Goal: Information Seeking & Learning: Compare options

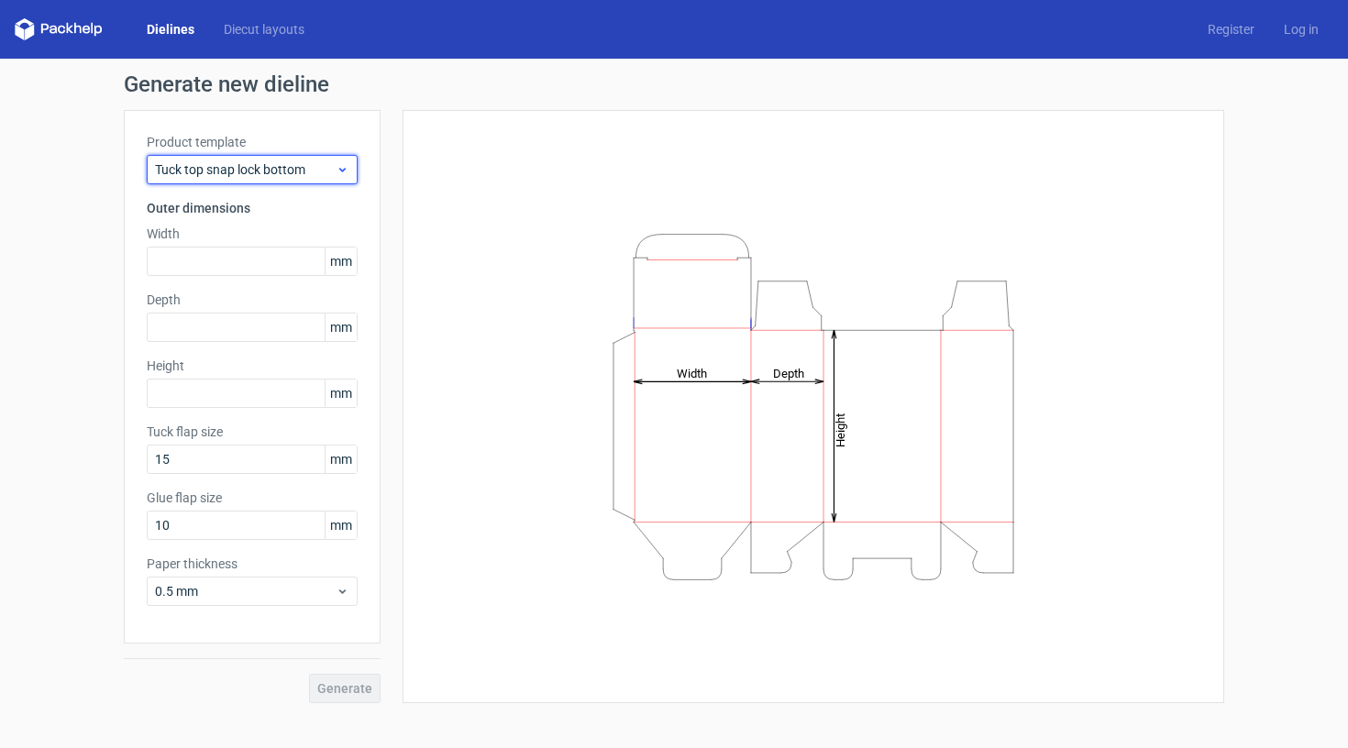
click at [335, 171] on span "Tuck top snap lock bottom" at bounding box center [245, 169] width 181 height 18
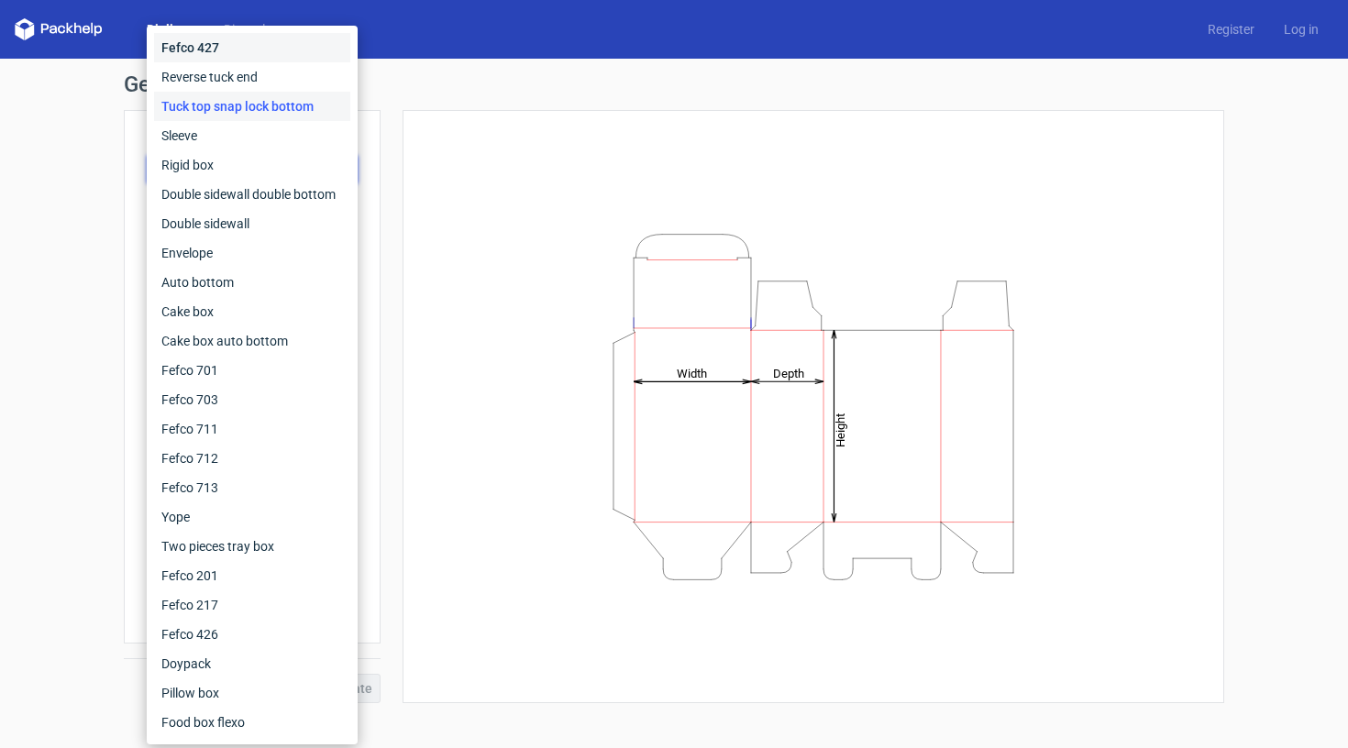
click at [202, 51] on div "Fefco 427" at bounding box center [252, 47] width 196 height 29
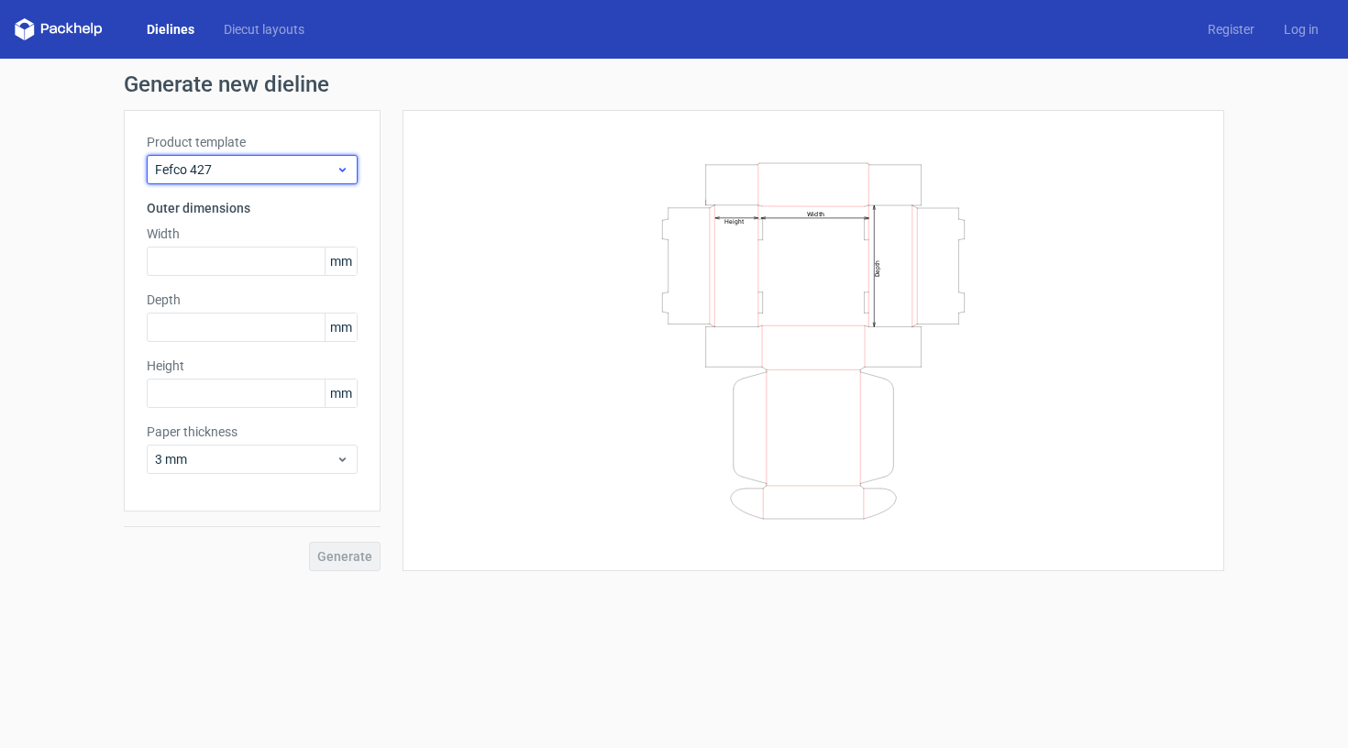
click at [290, 174] on span "Fefco 427" at bounding box center [245, 169] width 181 height 18
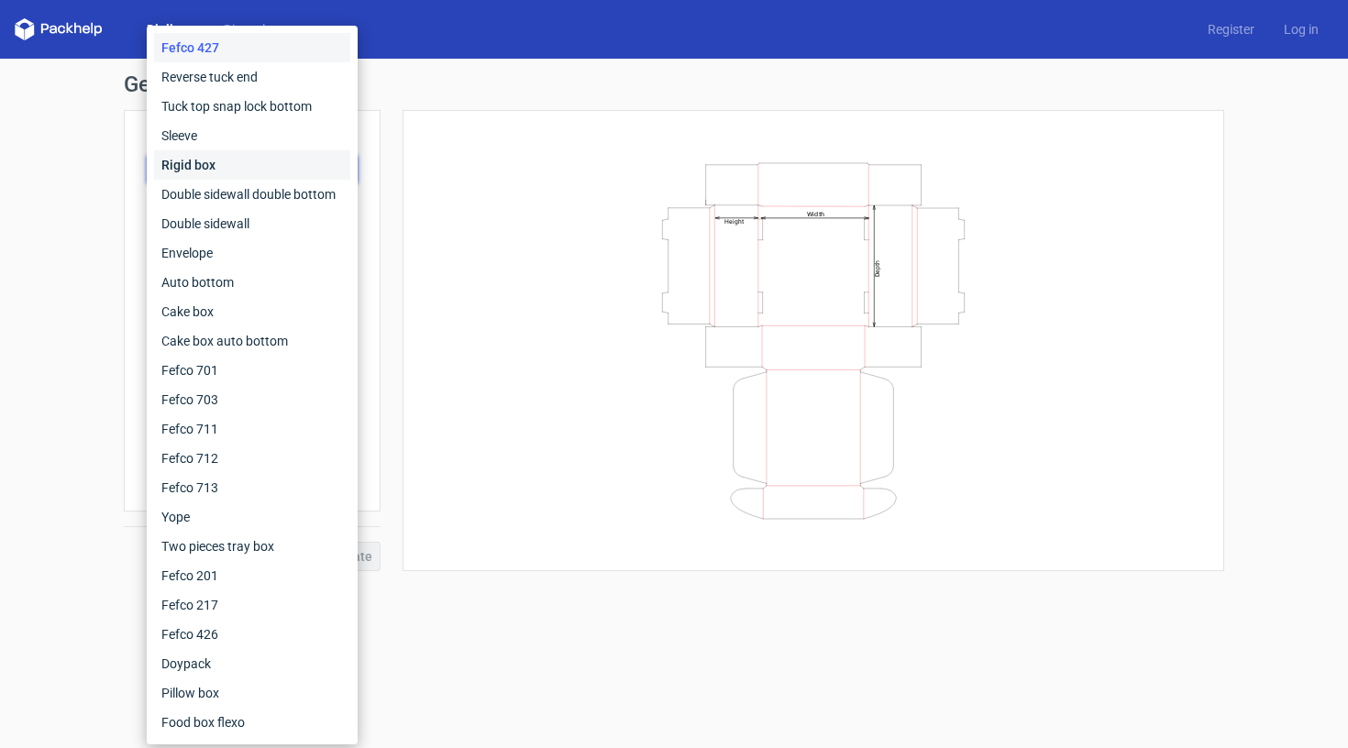
click at [226, 171] on div "Rigid box" at bounding box center [252, 164] width 196 height 29
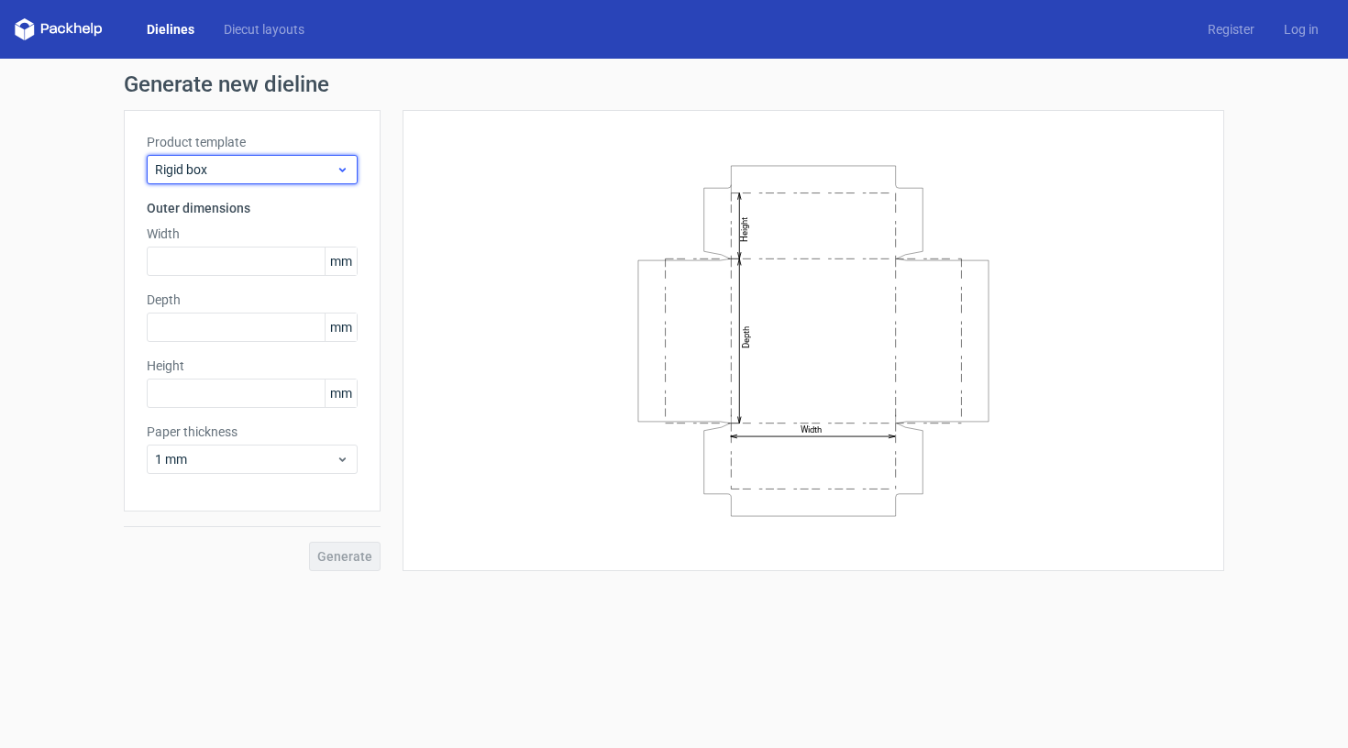
click at [274, 160] on div "Rigid box" at bounding box center [252, 169] width 211 height 29
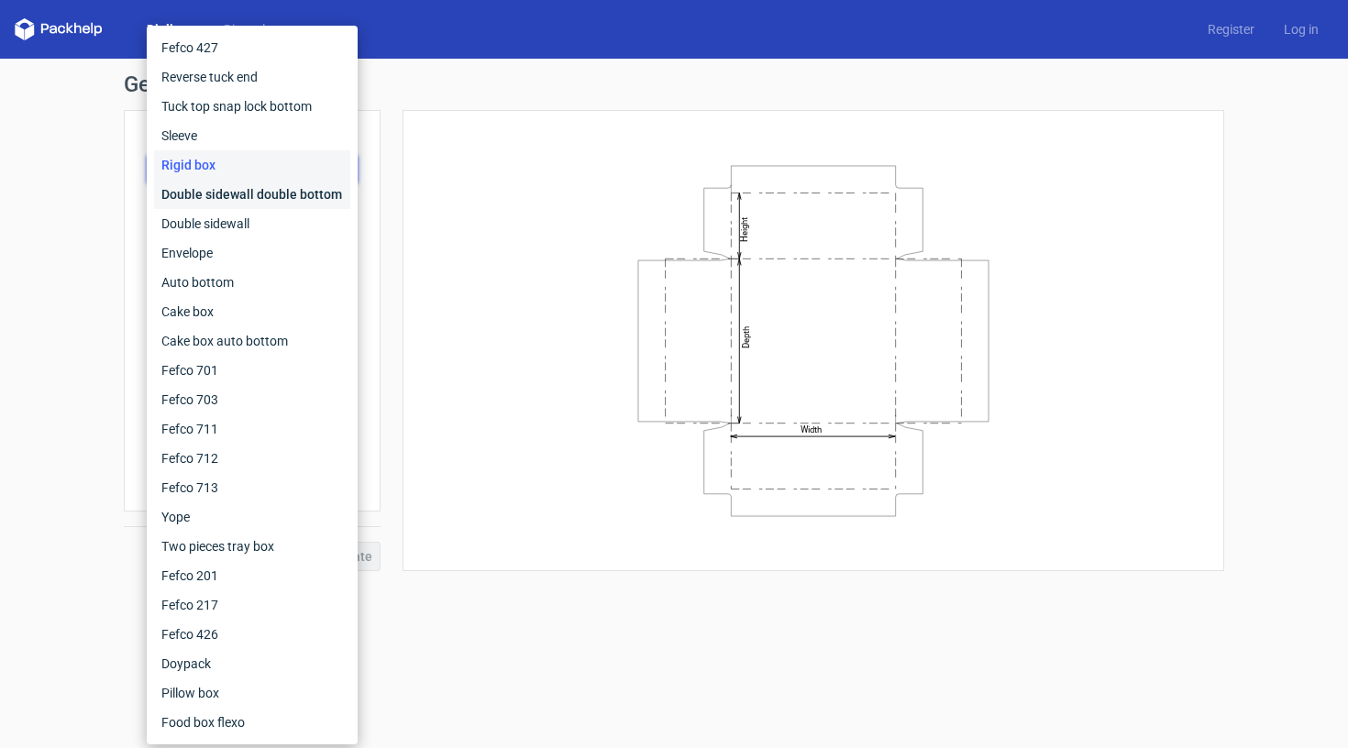
click at [277, 192] on div "Double sidewall double bottom" at bounding box center [252, 194] width 196 height 29
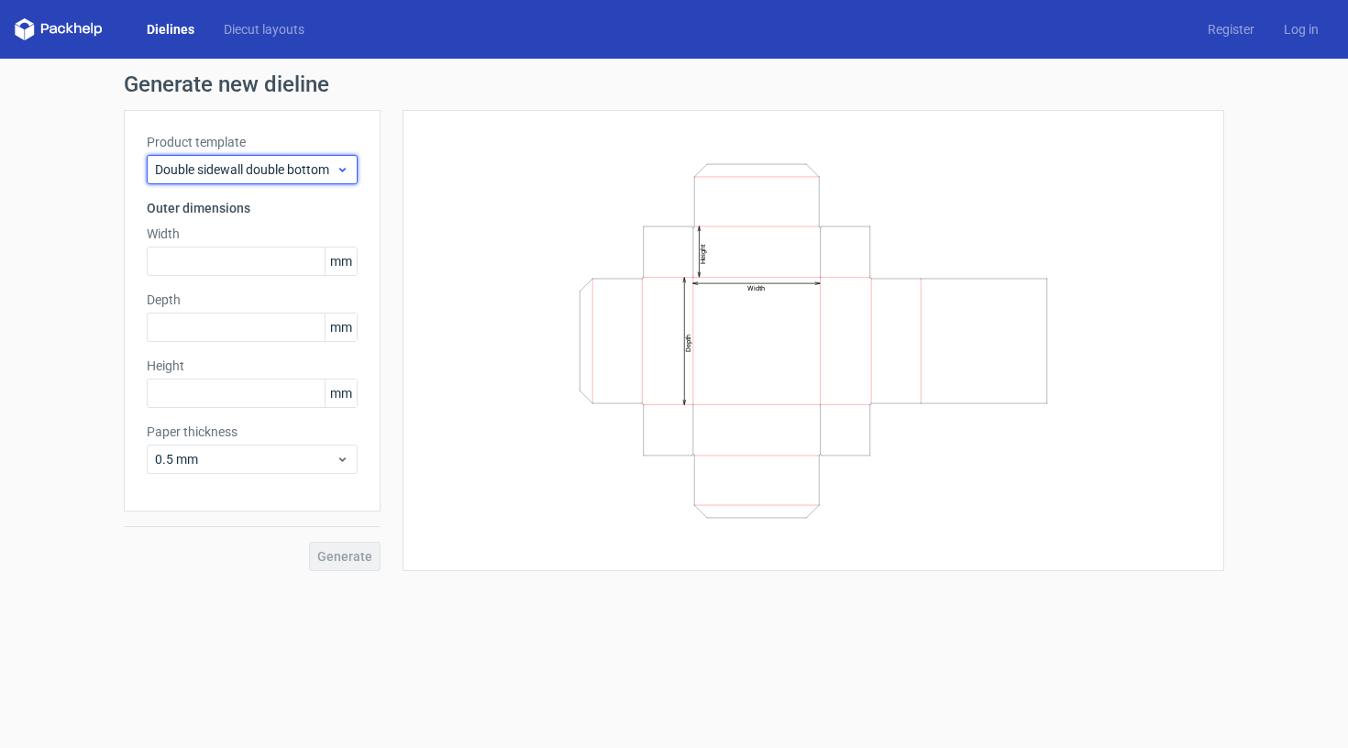
click at [273, 162] on span "Double sidewall double bottom" at bounding box center [245, 169] width 181 height 18
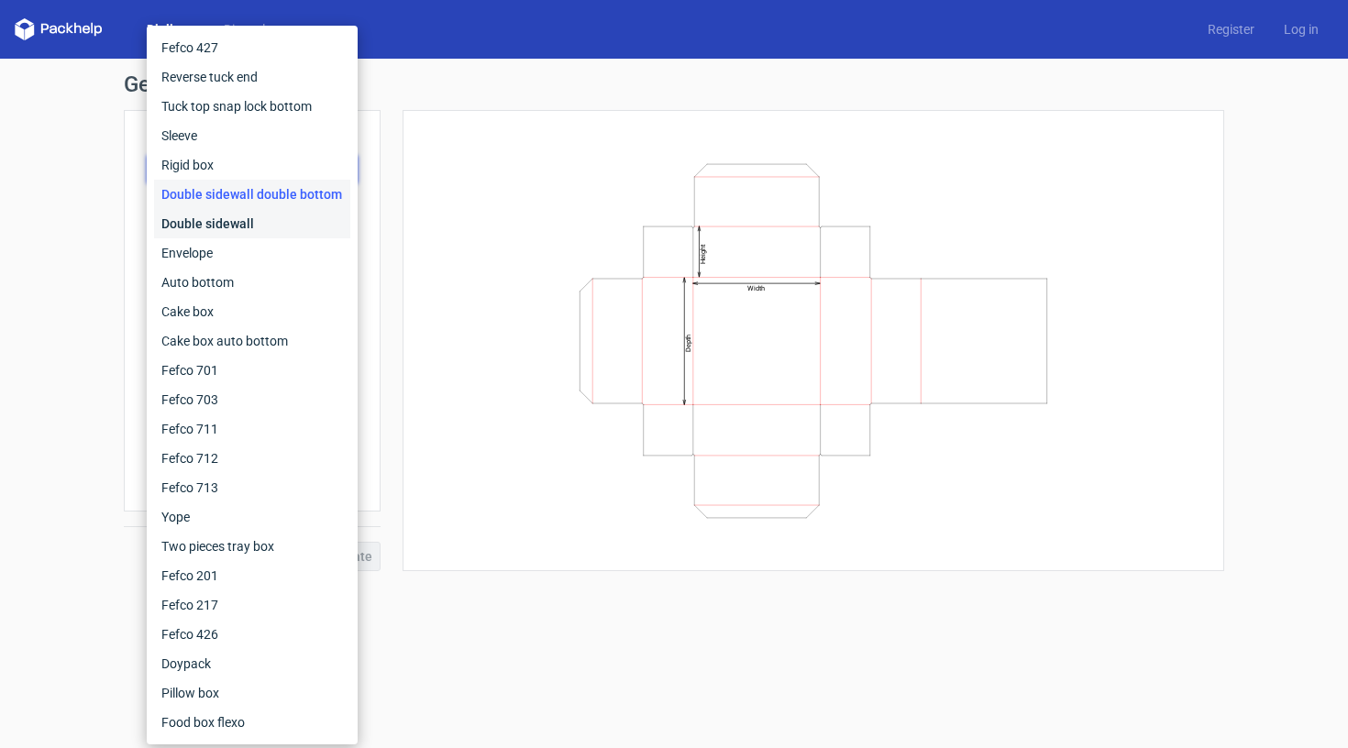
click at [267, 215] on div "Double sidewall" at bounding box center [252, 223] width 196 height 29
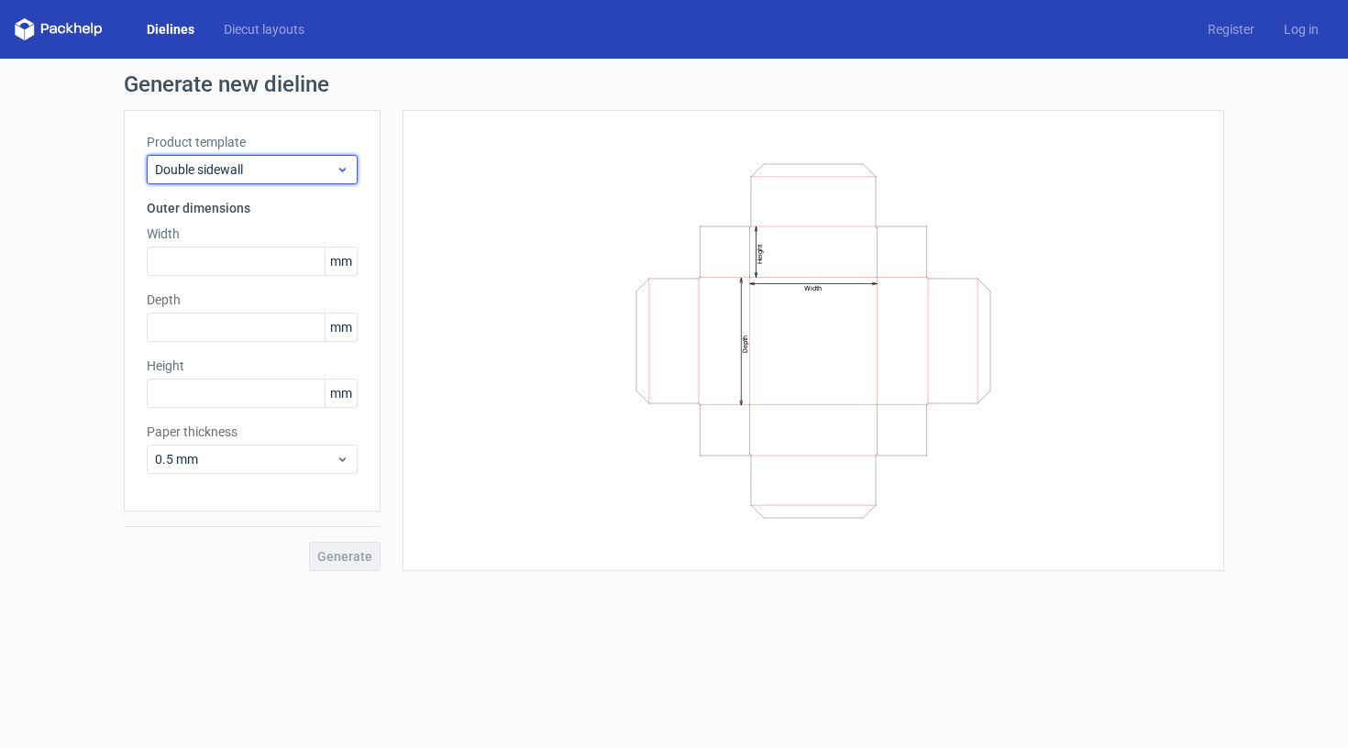
click at [278, 172] on span "Double sidewall" at bounding box center [245, 169] width 181 height 18
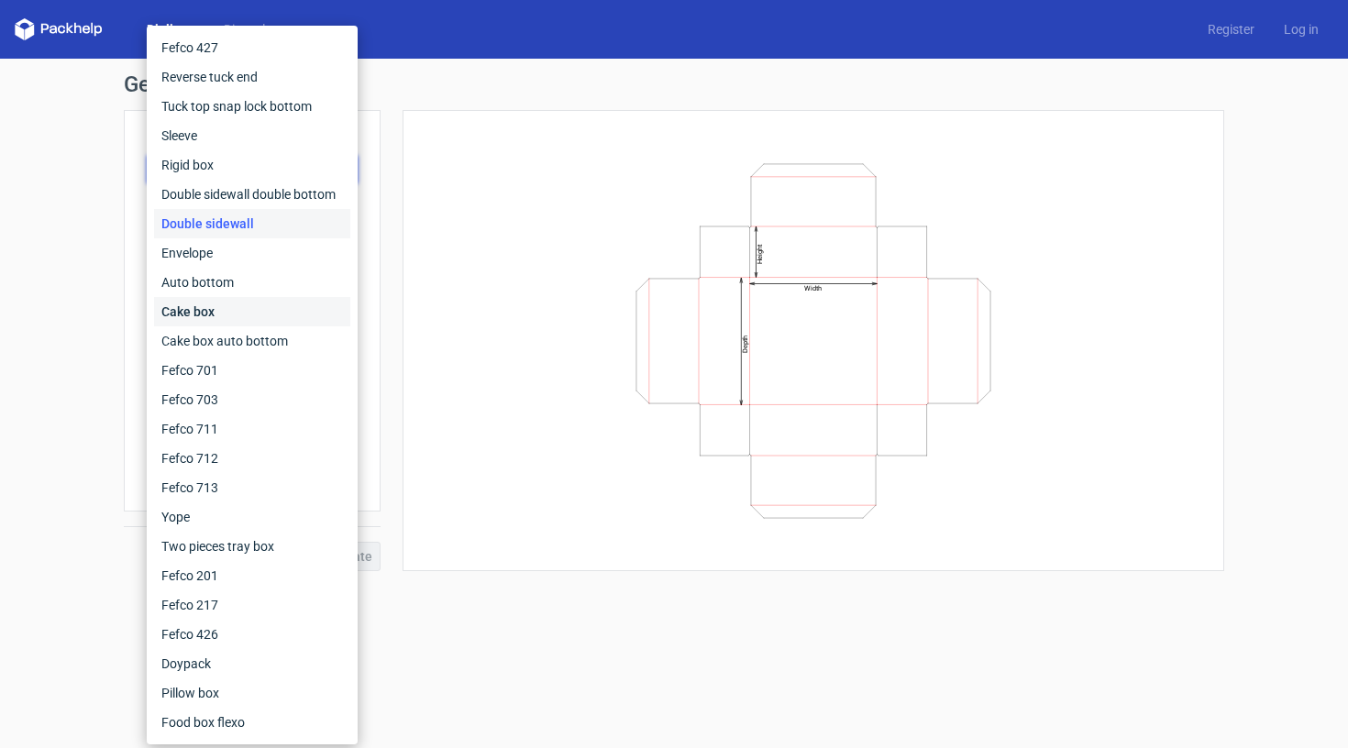
click at [239, 304] on div "Cake box" at bounding box center [252, 311] width 196 height 29
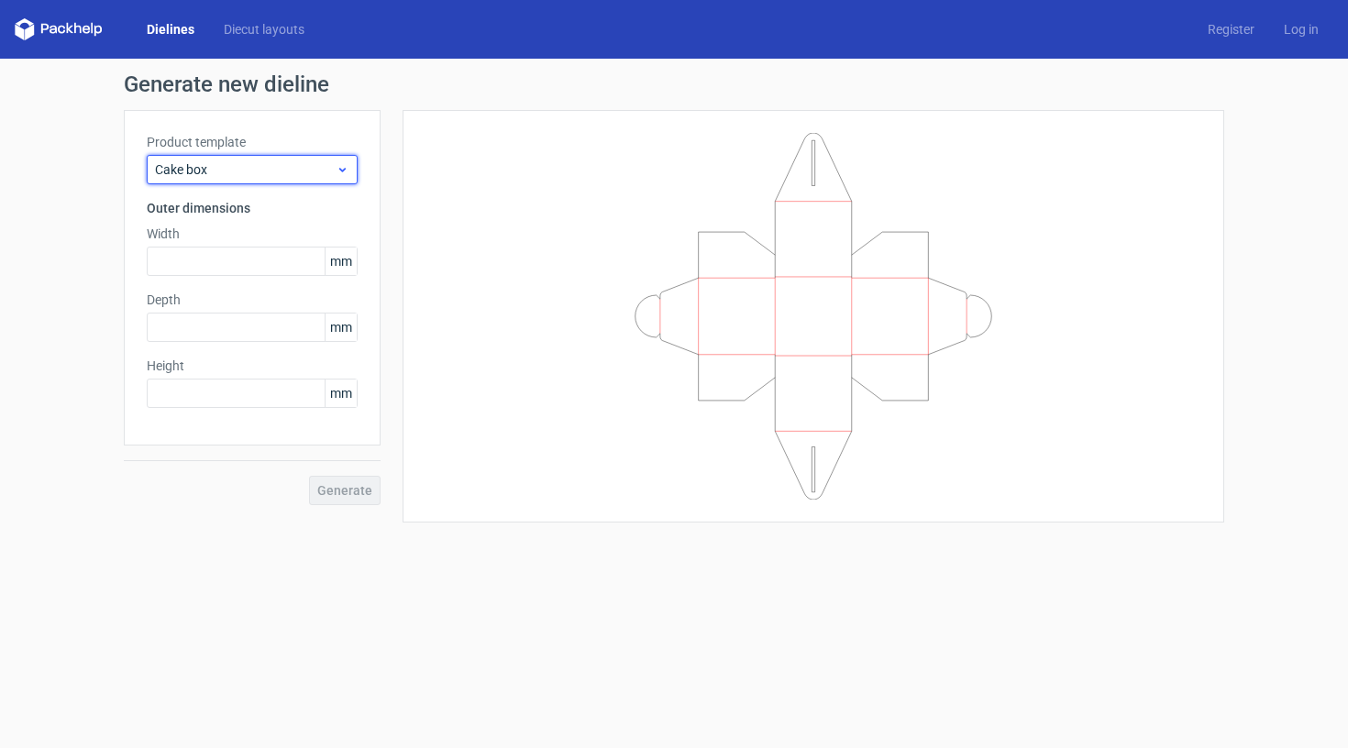
click at [268, 159] on div "Cake box" at bounding box center [252, 169] width 211 height 29
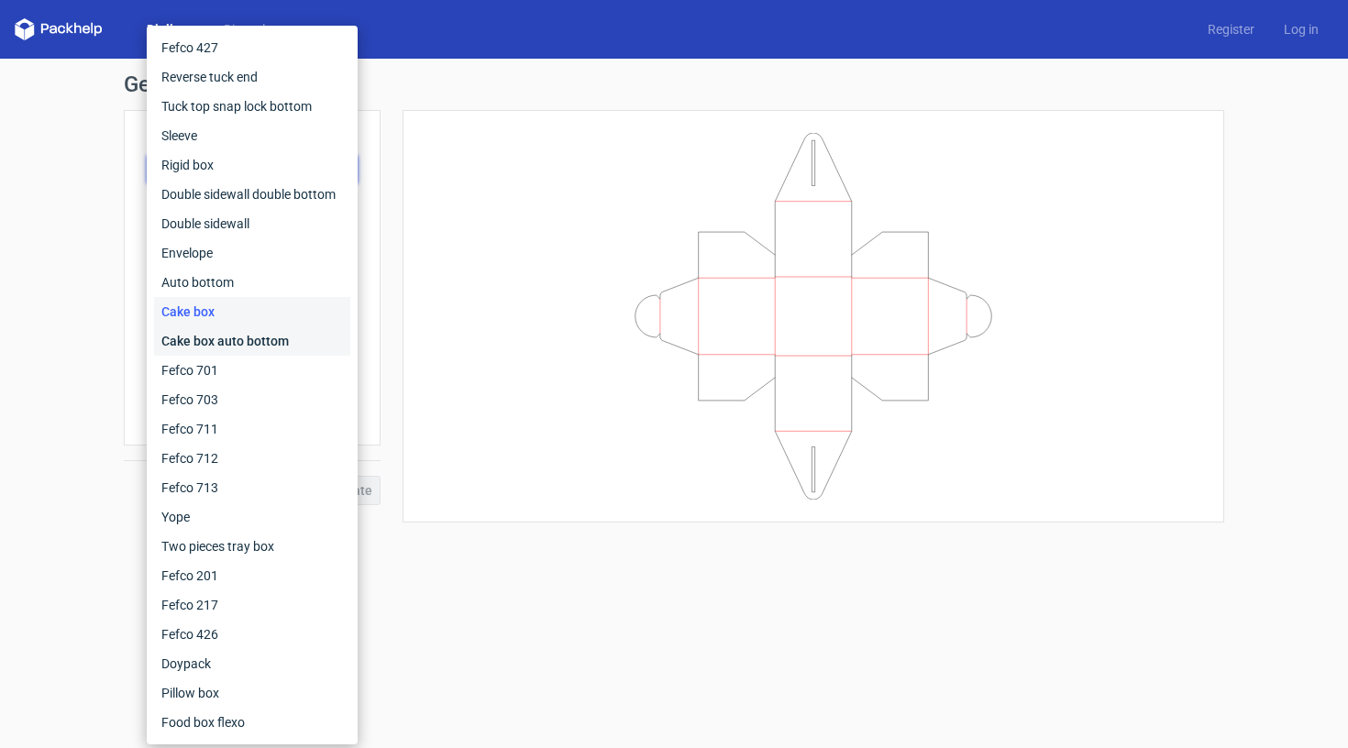
click at [221, 336] on div "Cake box auto bottom" at bounding box center [252, 340] width 196 height 29
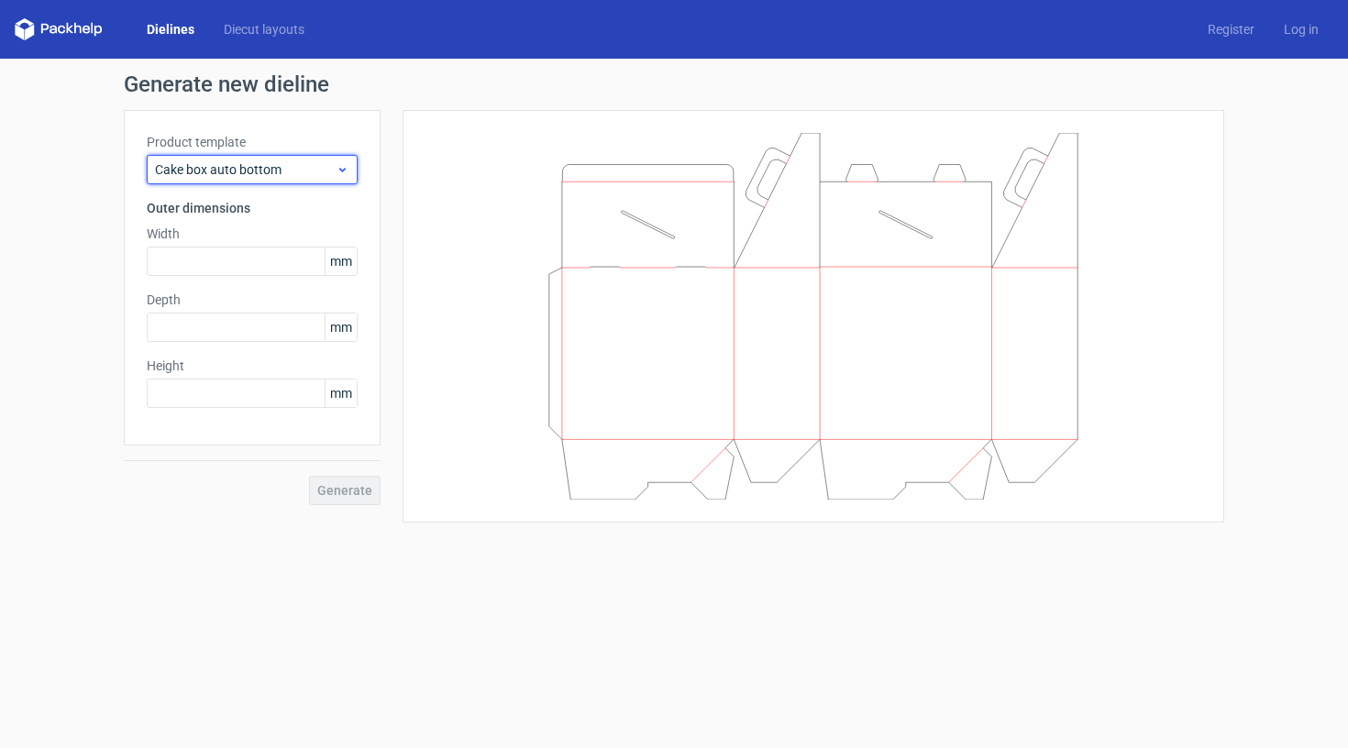
click at [253, 173] on span "Cake box auto bottom" at bounding box center [245, 169] width 181 height 18
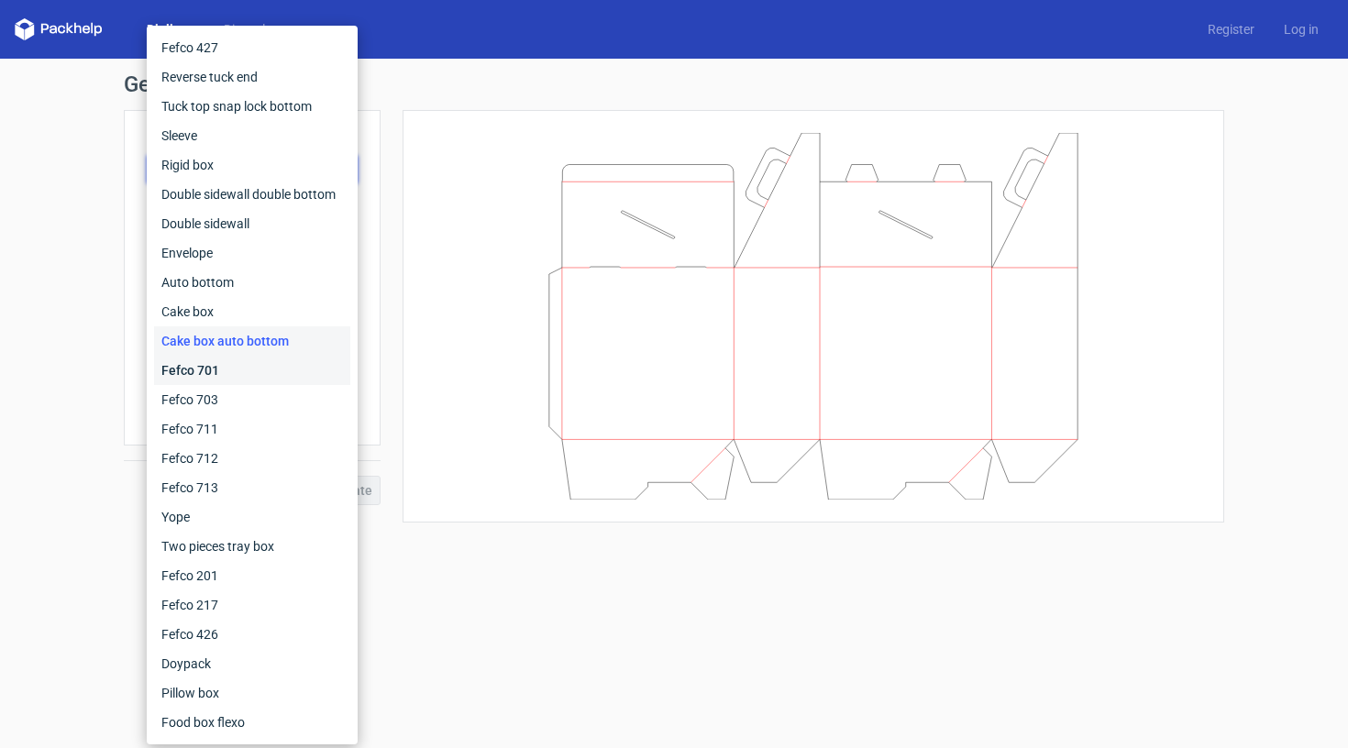
click at [206, 377] on div "Fefco 701" at bounding box center [252, 370] width 196 height 29
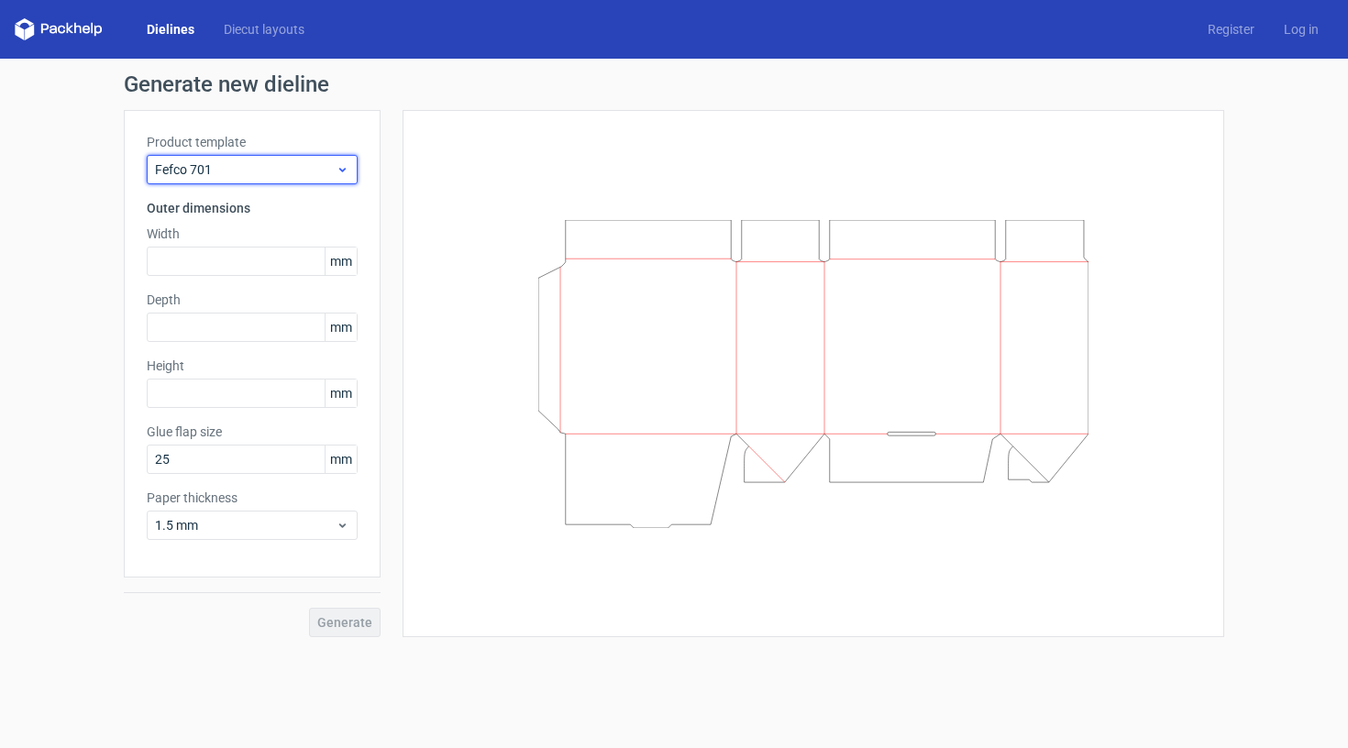
click at [258, 177] on span "Fefco 701" at bounding box center [245, 169] width 181 height 18
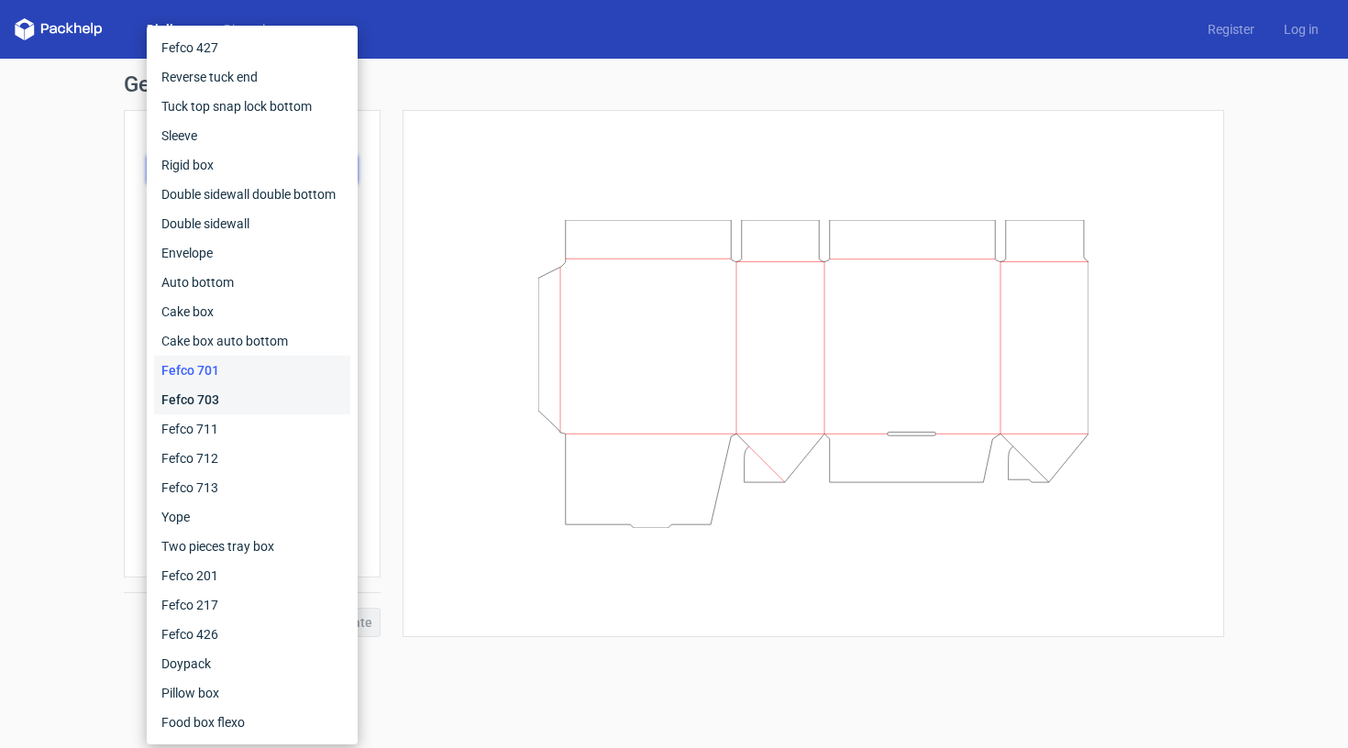
click at [216, 394] on div "Fefco 703" at bounding box center [252, 399] width 196 height 29
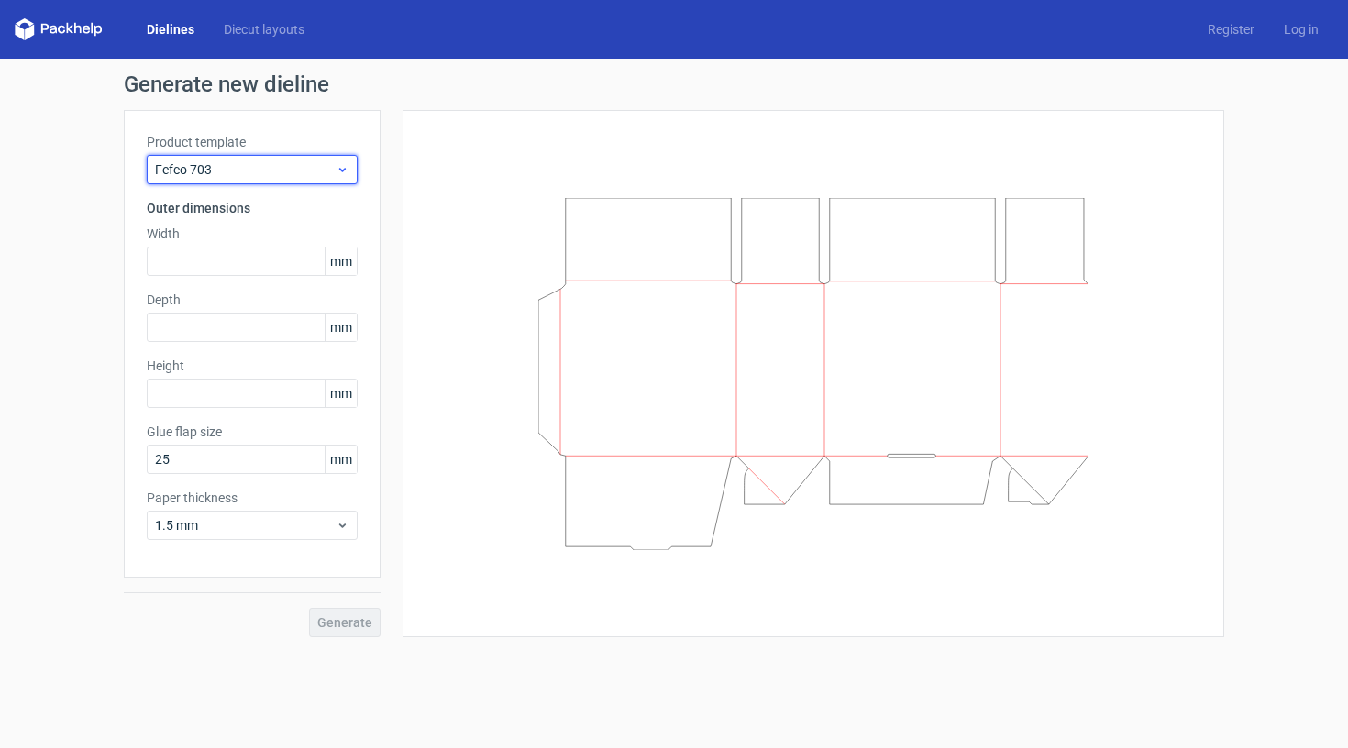
click at [268, 169] on span "Fefco 703" at bounding box center [245, 169] width 181 height 18
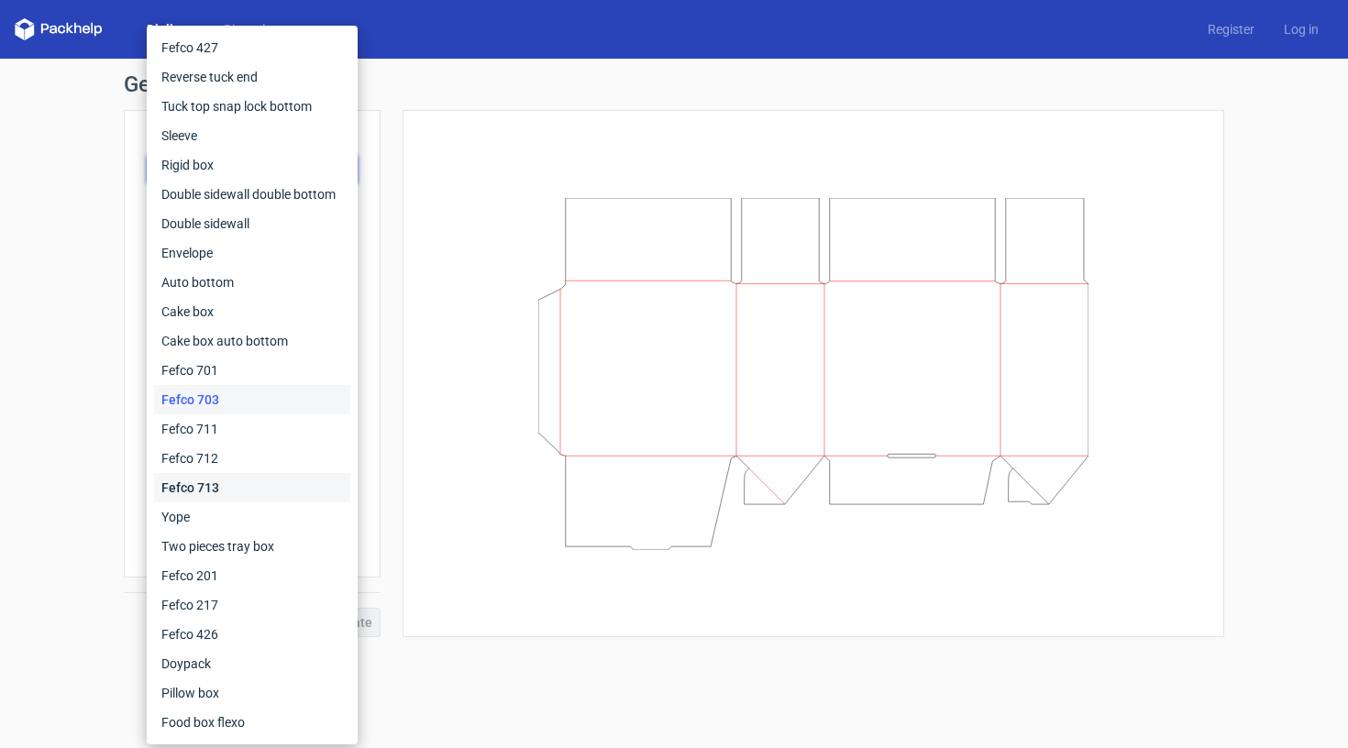
click at [201, 495] on div "Fefco 713" at bounding box center [252, 487] width 196 height 29
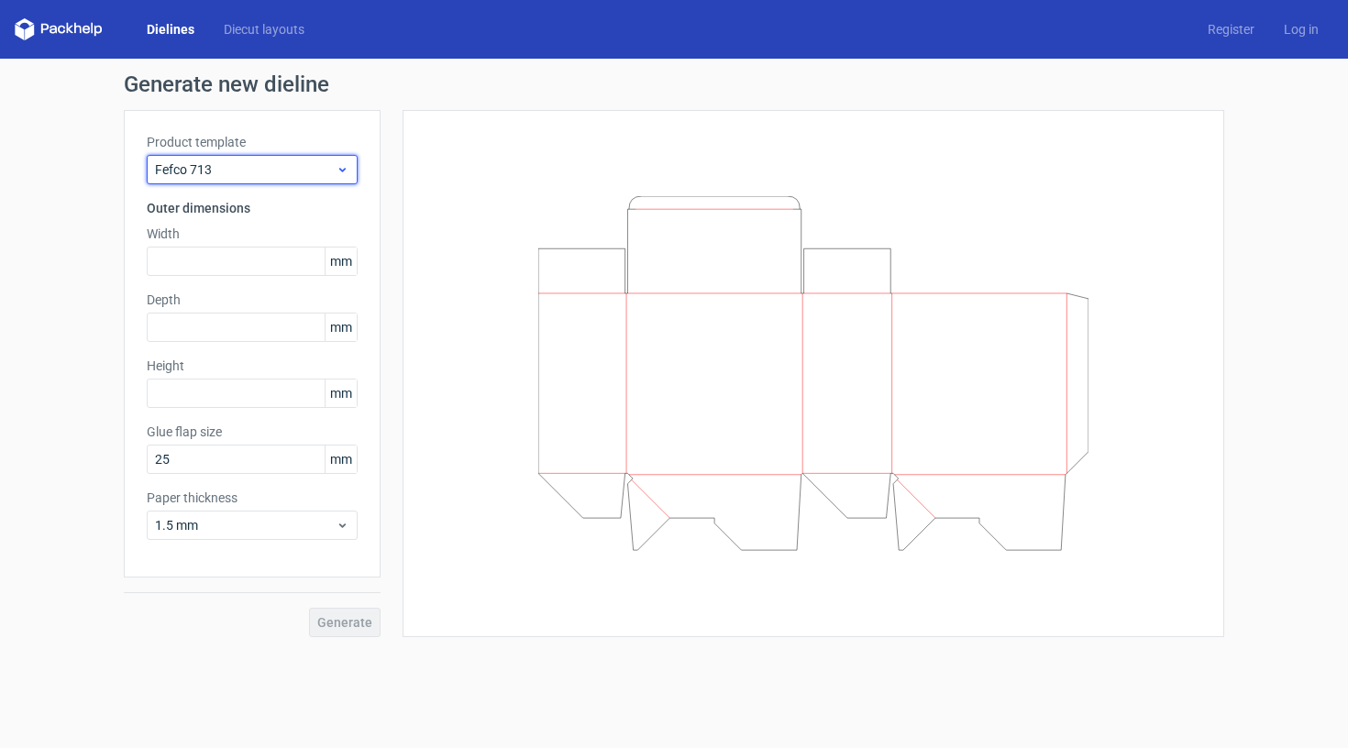
click at [257, 167] on span "Fefco 713" at bounding box center [245, 169] width 181 height 18
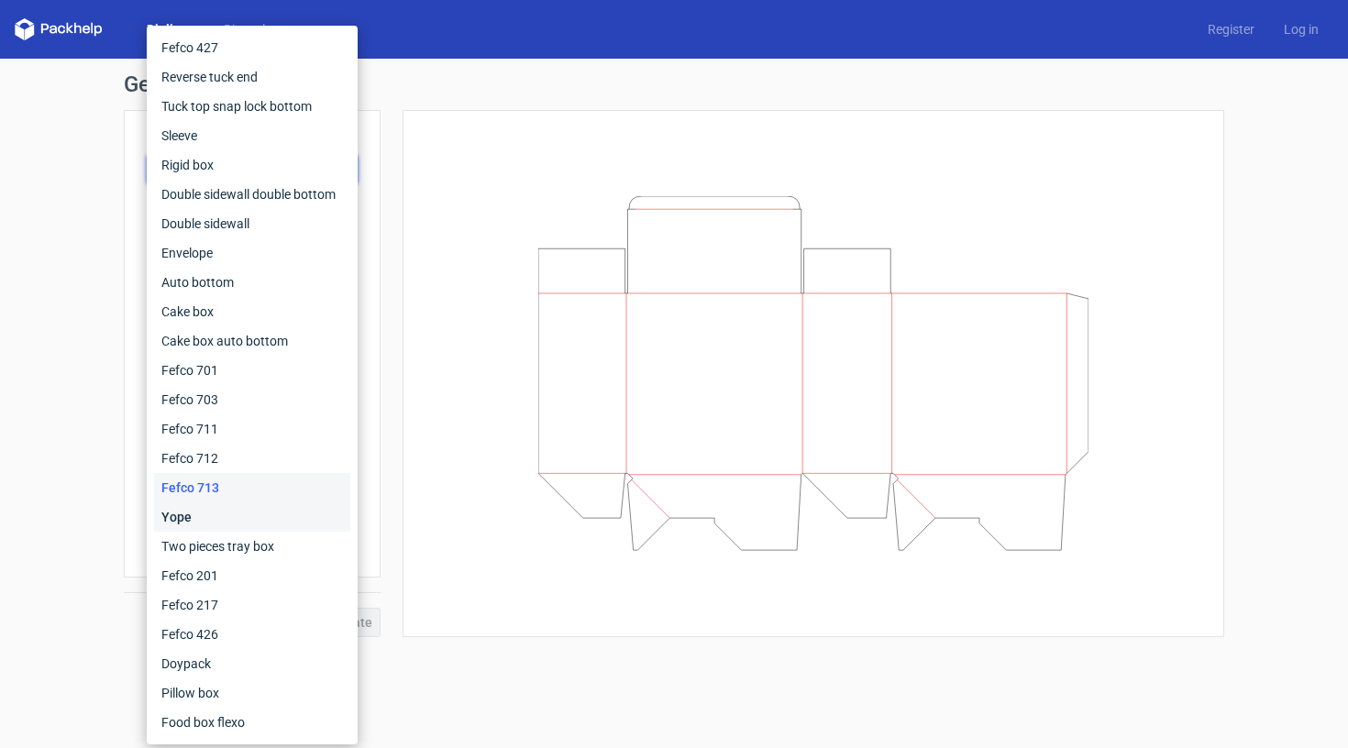
click at [185, 519] on div "Yope" at bounding box center [252, 516] width 196 height 29
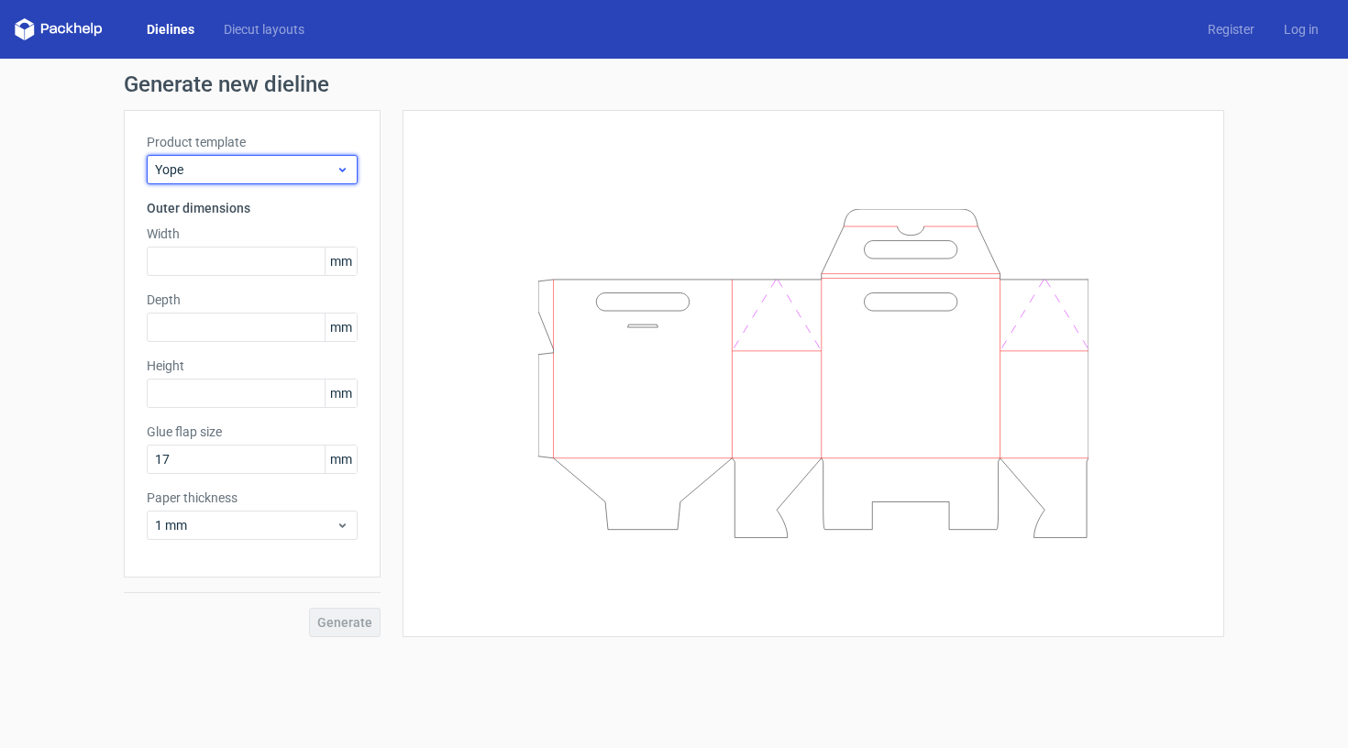
click at [277, 177] on span "Yope" at bounding box center [245, 169] width 181 height 18
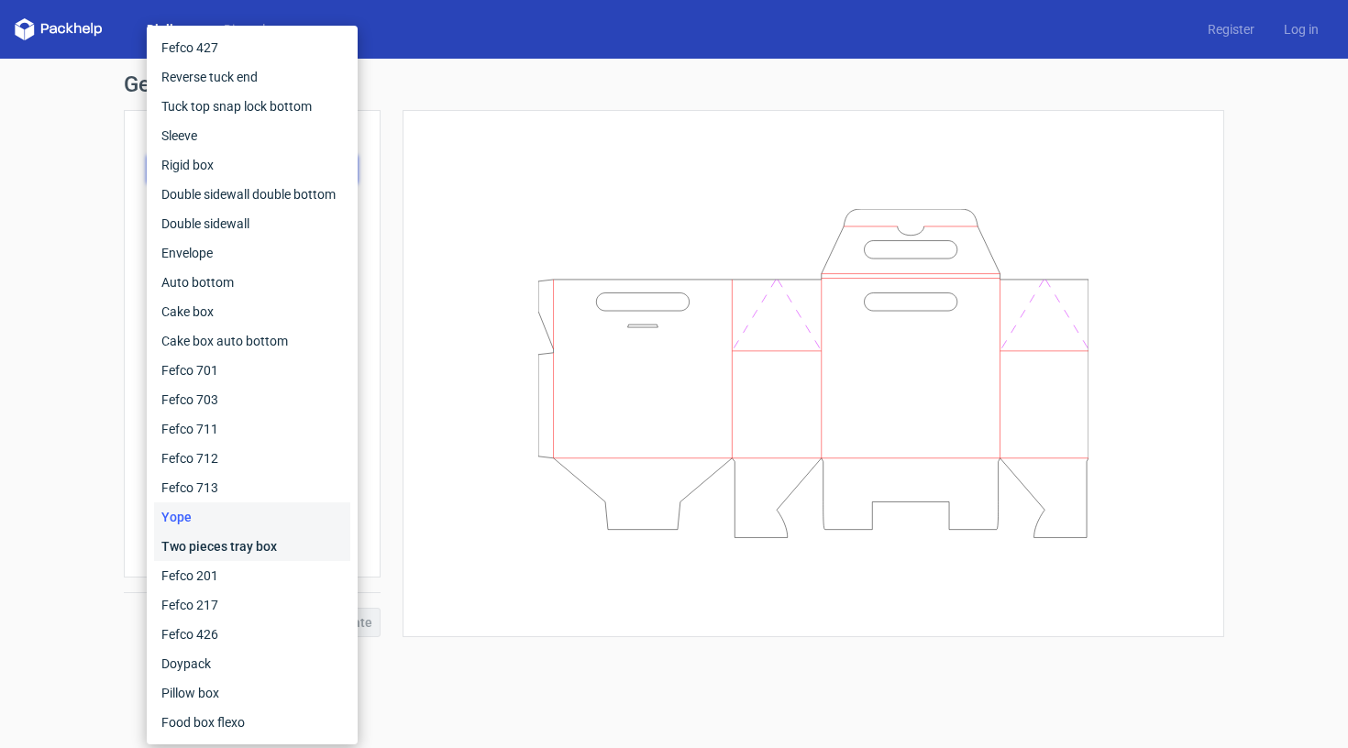
click at [213, 553] on div "Two pieces tray box" at bounding box center [252, 546] width 196 height 29
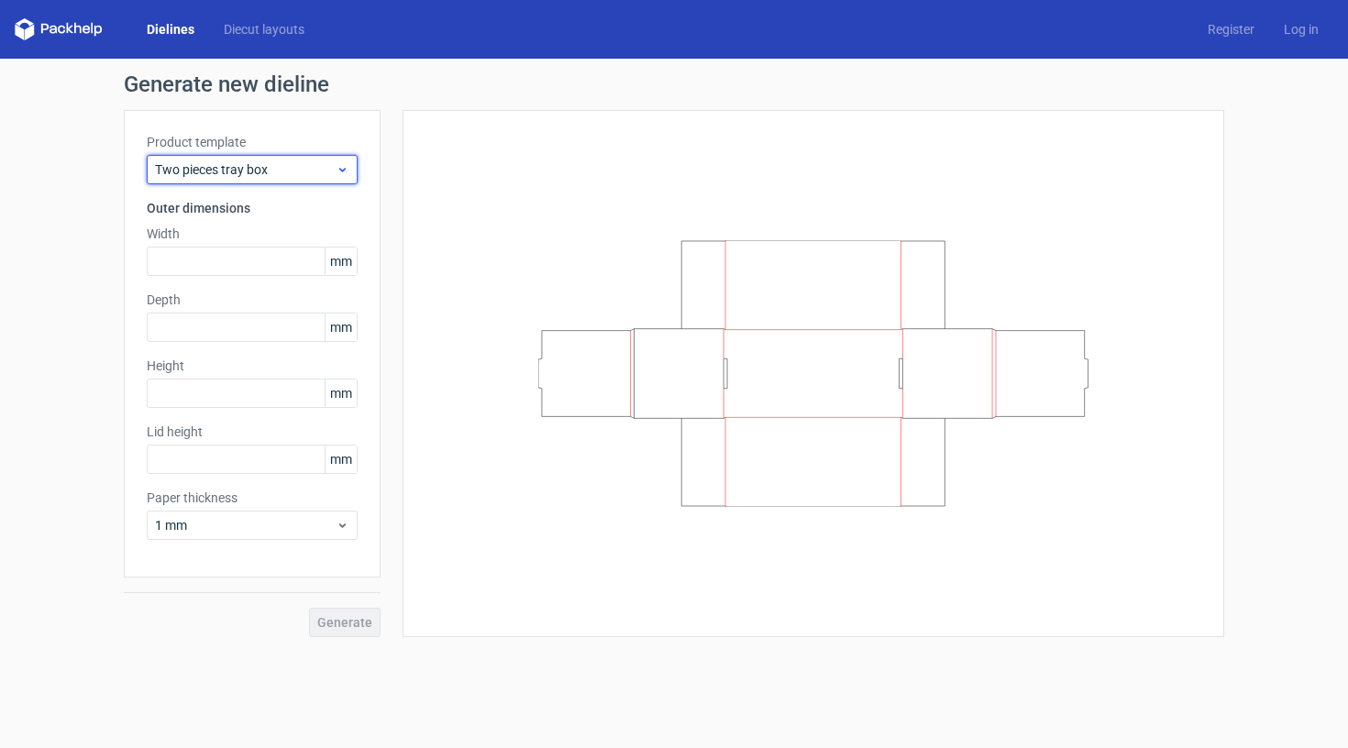
click at [286, 166] on span "Two pieces tray box" at bounding box center [245, 169] width 181 height 18
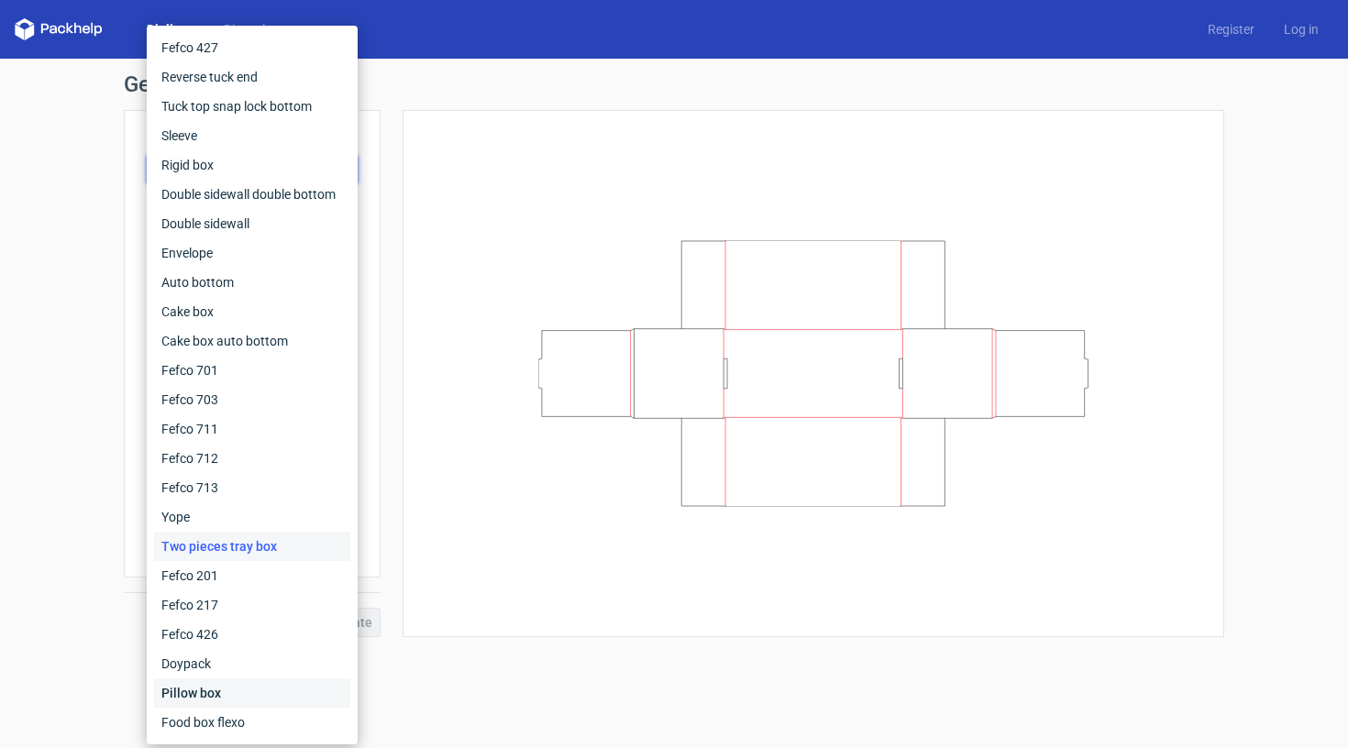
click at [211, 692] on div "Pillow box" at bounding box center [252, 692] width 196 height 29
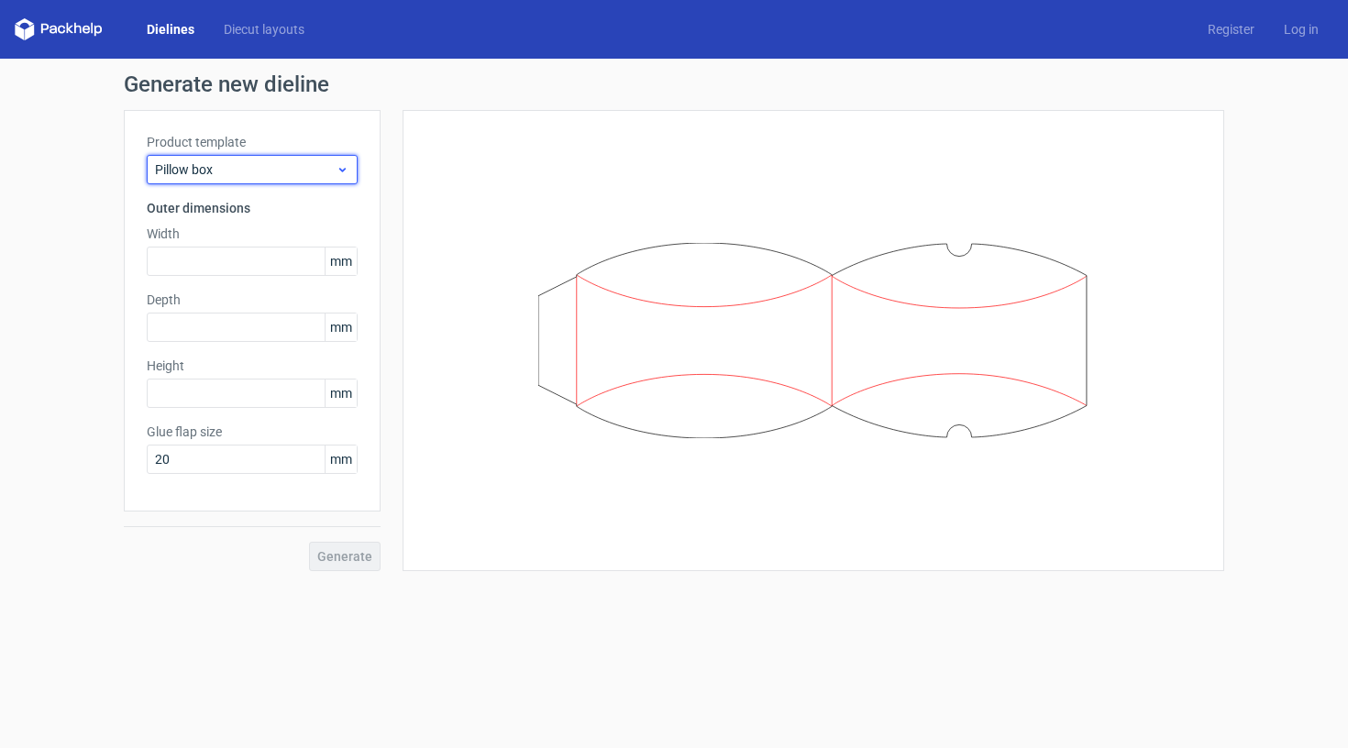
click at [309, 170] on span "Pillow box" at bounding box center [245, 169] width 181 height 18
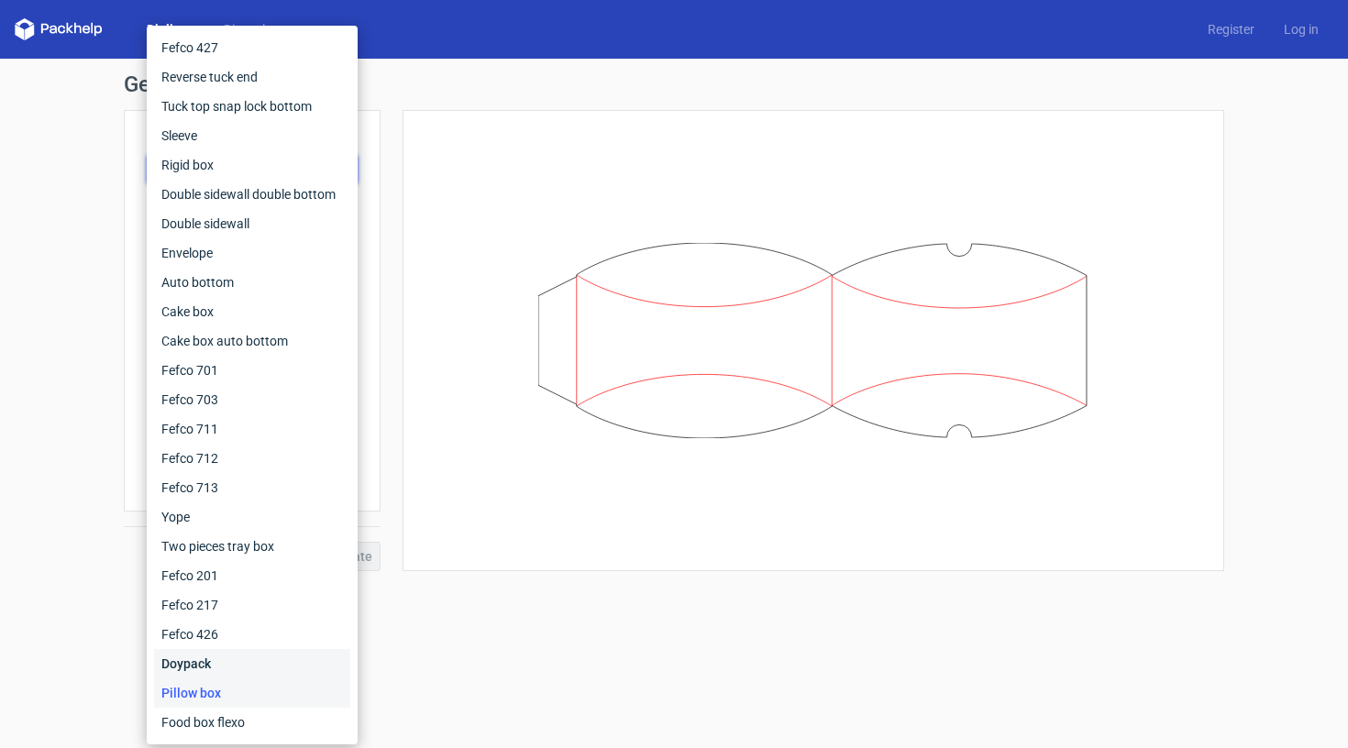
click at [192, 666] on div "Doypack" at bounding box center [252, 663] width 196 height 29
